Goal: Transaction & Acquisition: Subscribe to service/newsletter

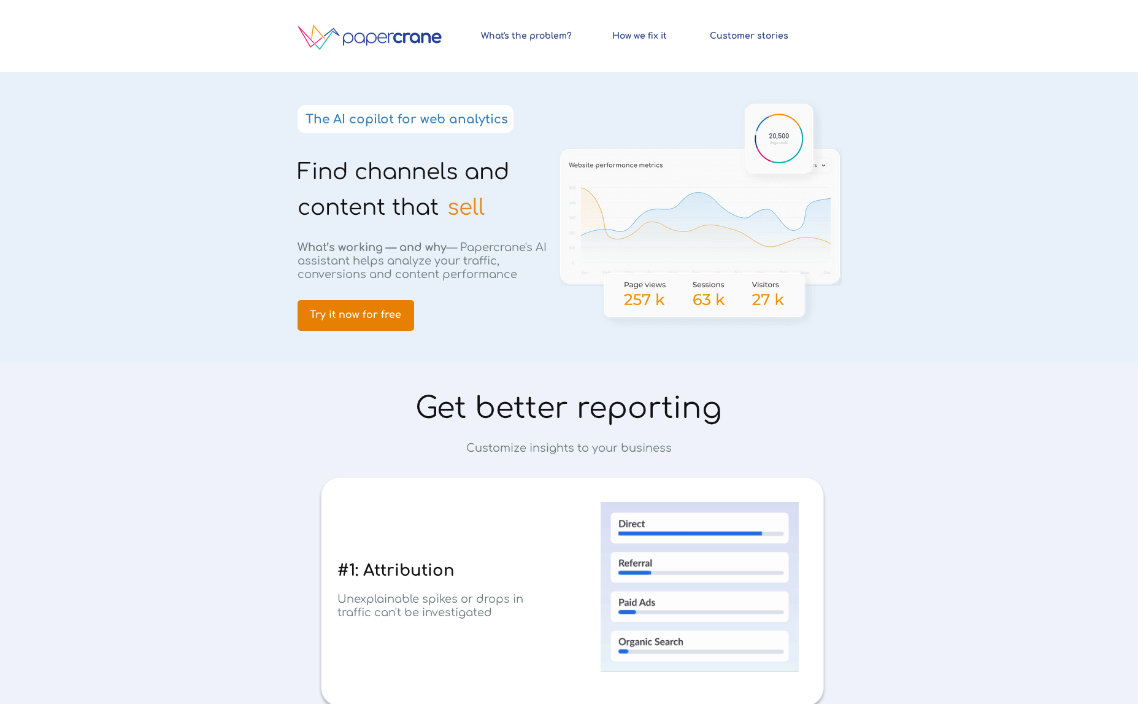
click at [378, 302] on link "Try it now for free" at bounding box center [356, 315] width 117 height 31
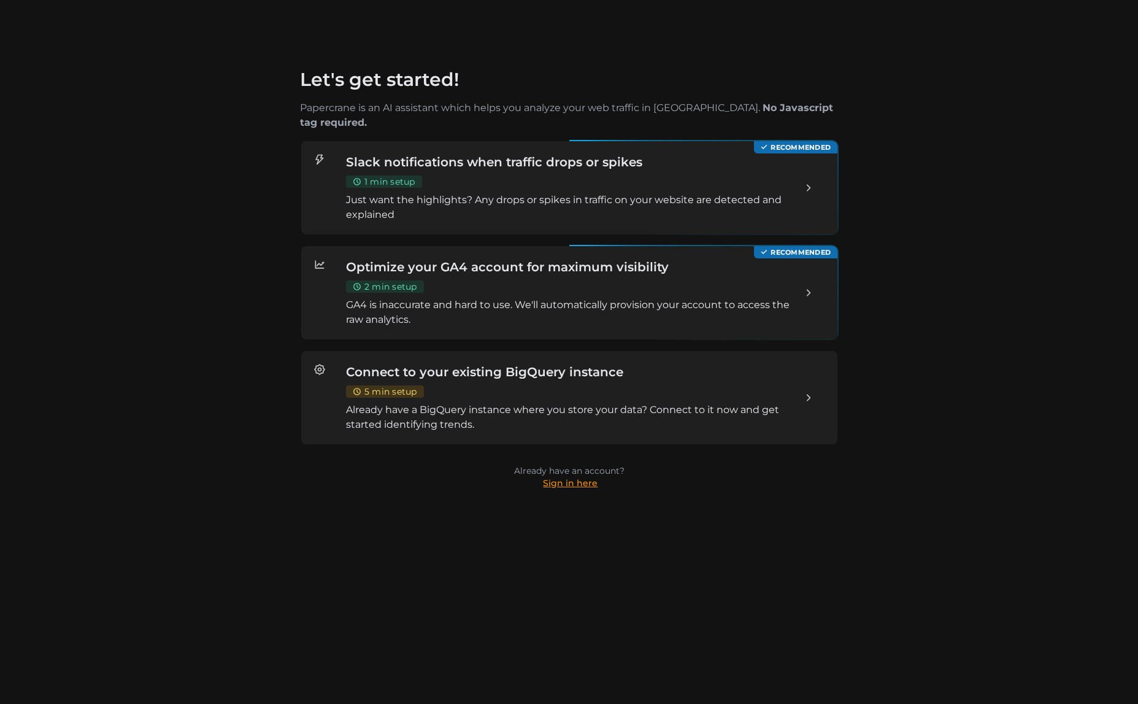
click at [573, 477] on link "Sign in here" at bounding box center [570, 482] width 55 height 11
click at [655, 298] on p "GA4 is inaccurate and hard to use. We'll automatically provision your account t…" at bounding box center [568, 312] width 447 height 29
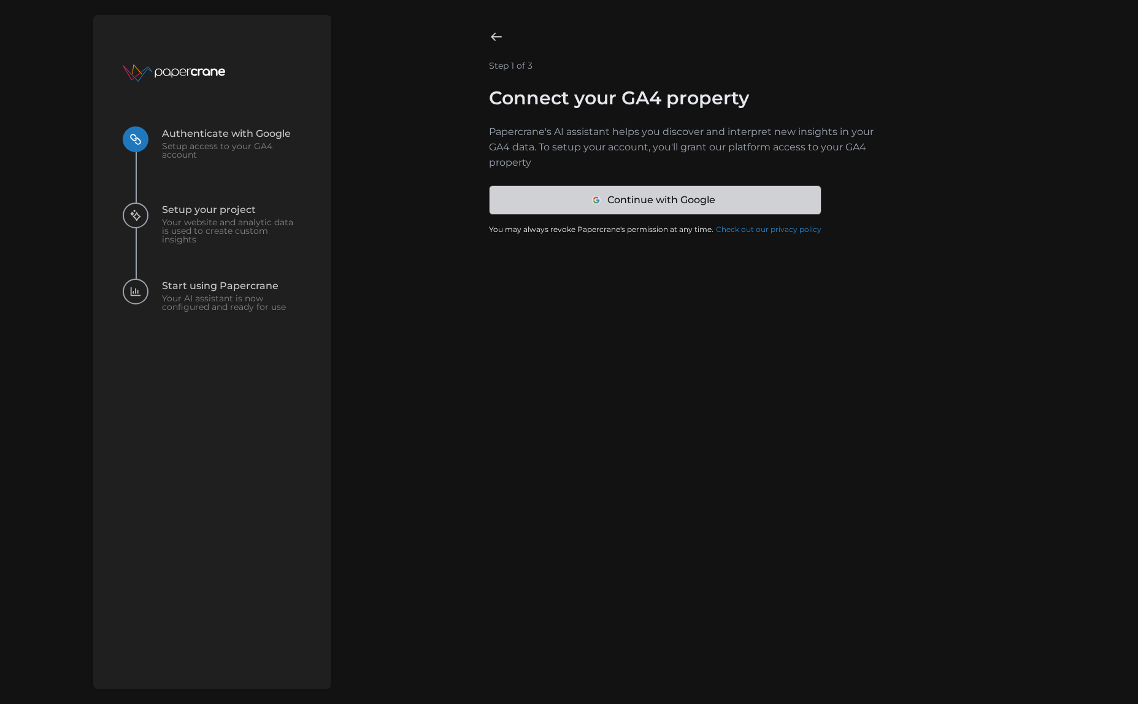
click at [655, 202] on span "Continue with Google" at bounding box center [661, 200] width 108 height 28
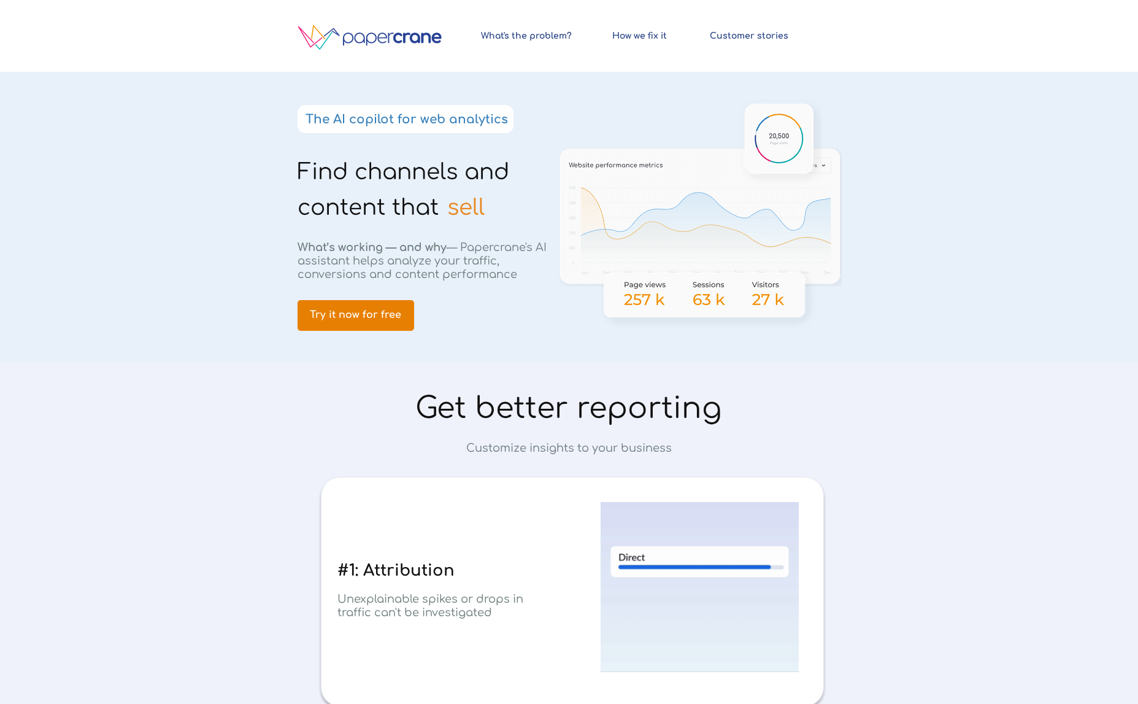
click at [353, 307] on link "Try it now for free" at bounding box center [356, 315] width 117 height 31
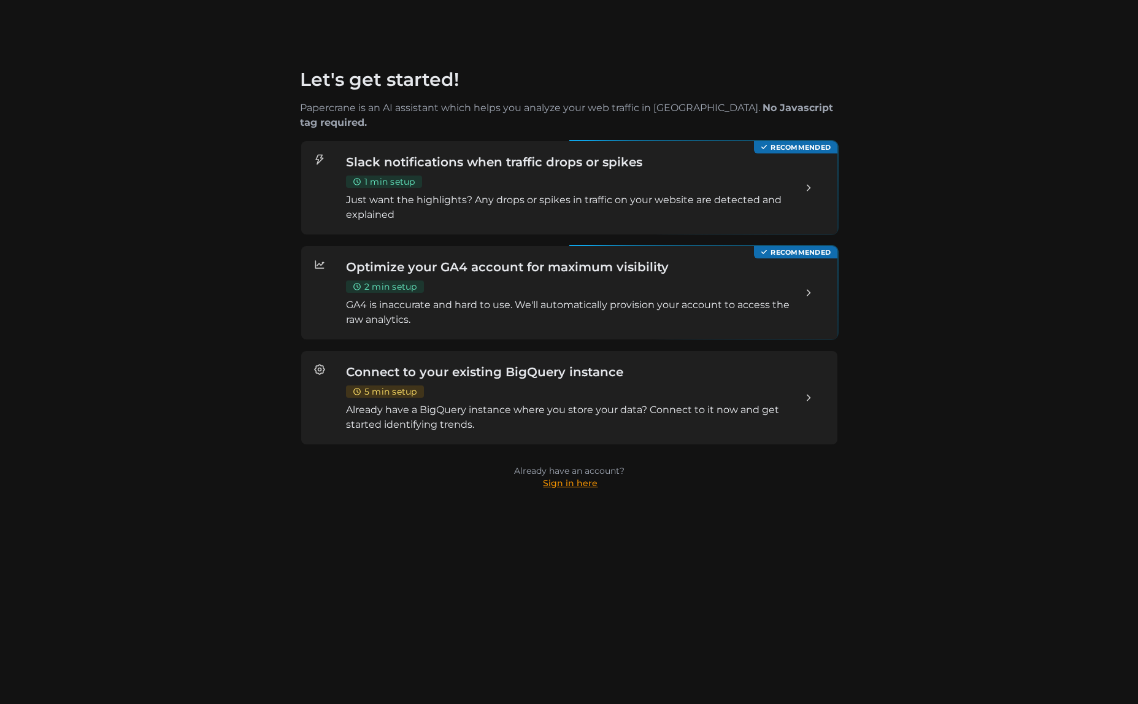
click at [593, 477] on link "Sign in here" at bounding box center [570, 482] width 55 height 11
